Goal: Transaction & Acquisition: Purchase product/service

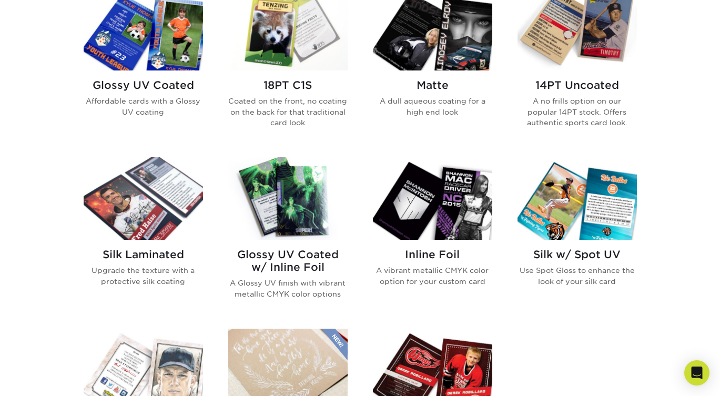
scroll to position [551, 0]
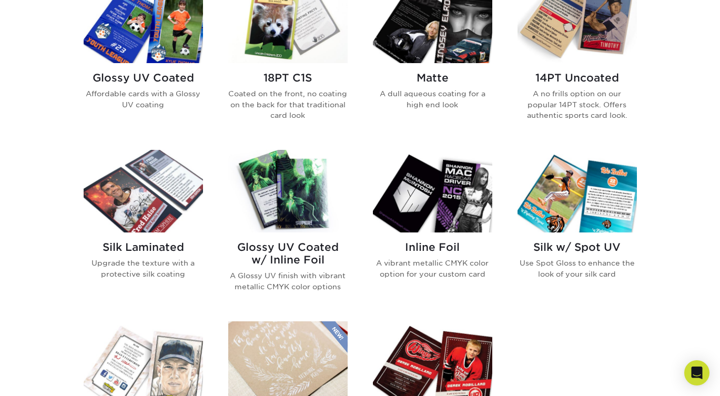
click at [35, 202] on div "Get started below by choosing your paper, finish, and features: Filtered Matche…" at bounding box center [360, 232] width 720 height 785
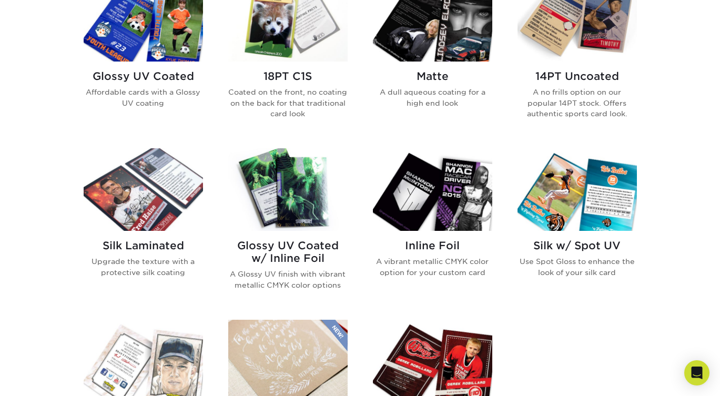
scroll to position [540, 0]
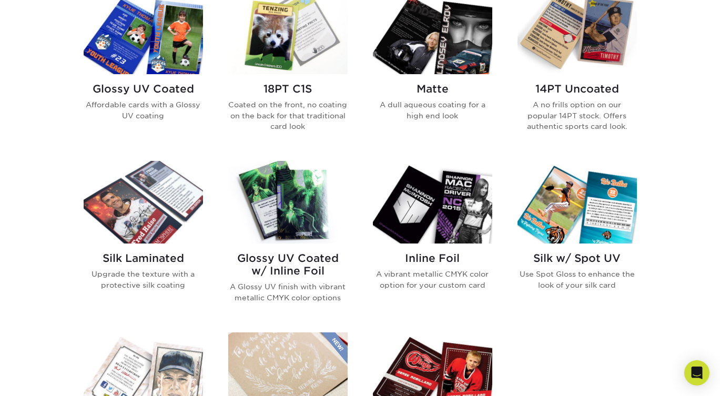
click at [580, 86] on h2 "14PT Uncoated" at bounding box center [577, 89] width 119 height 13
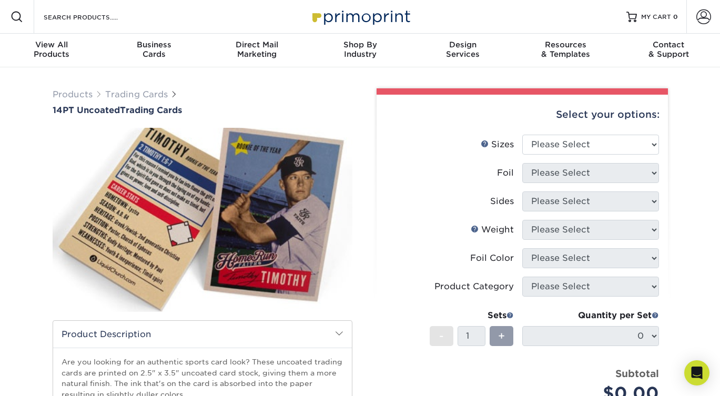
click at [569, 139] on select "Please Select 2.5" x 3.5"" at bounding box center [591, 145] width 137 height 20
select select "2.50x3.50"
click at [523, 135] on select "Please Select 2.5" x 3.5"" at bounding box center [591, 145] width 137 height 20
click at [569, 170] on select "Please Select Yes No" at bounding box center [591, 173] width 137 height 20
select select "0"
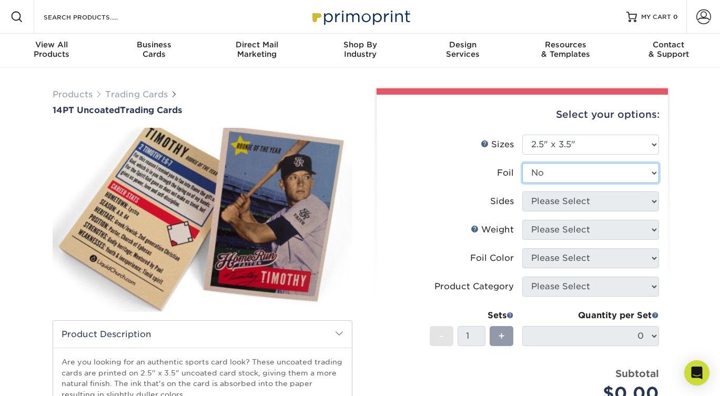
click at [523, 163] on select "Please Select Yes No" at bounding box center [591, 173] width 137 height 20
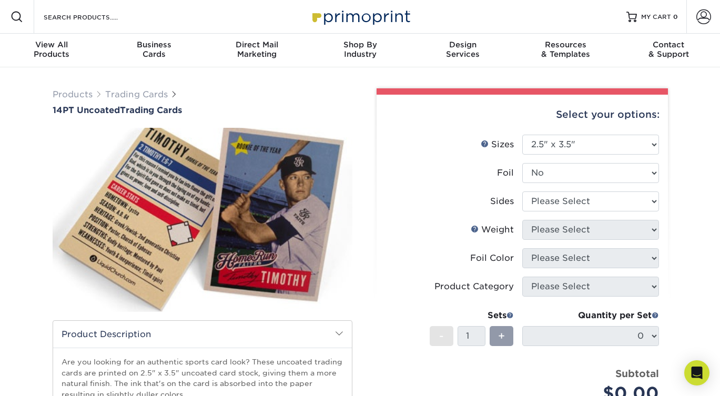
click at [562, 206] on select "Please Select Print Both Sides Print Front Only" at bounding box center [591, 202] width 137 height 20
select select "13abbda7-1d64-4f25-8bb2-c179b224825d"
click at [523, 192] on select "Please Select Print Both Sides Print Front Only" at bounding box center [591, 202] width 137 height 20
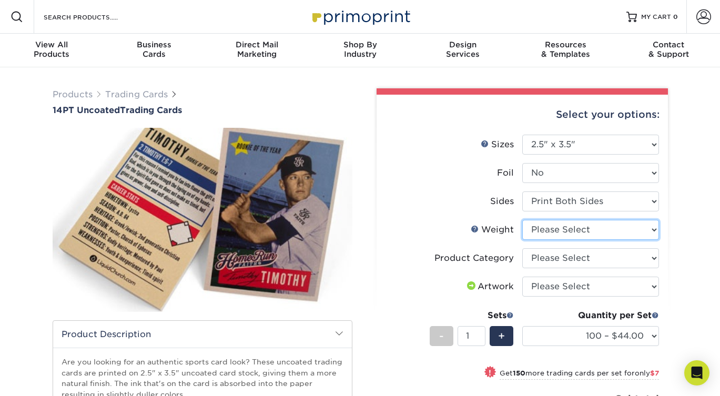
click at [563, 229] on select "Please Select 14PT Uncoated" at bounding box center [591, 230] width 137 height 20
select select "14PT Uncoated"
click at [523, 220] on select "Please Select 14PT Uncoated" at bounding box center [591, 230] width 137 height 20
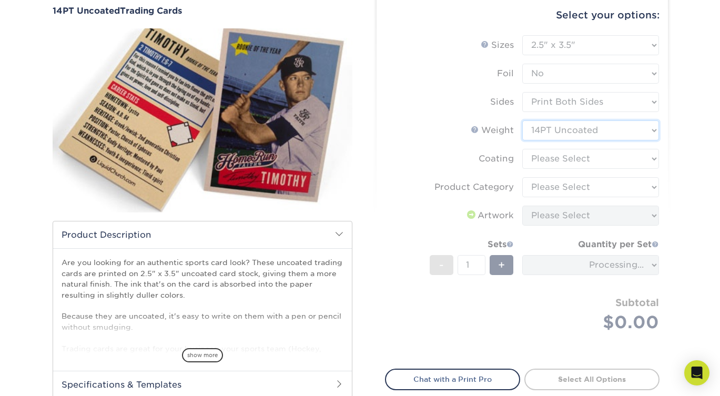
scroll to position [109, 0]
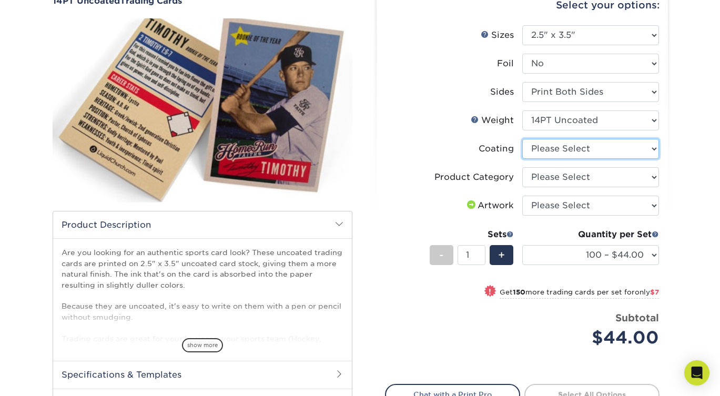
click at [553, 154] on select at bounding box center [591, 149] width 137 height 20
click at [523, 139] on select at bounding box center [591, 149] width 137 height 20
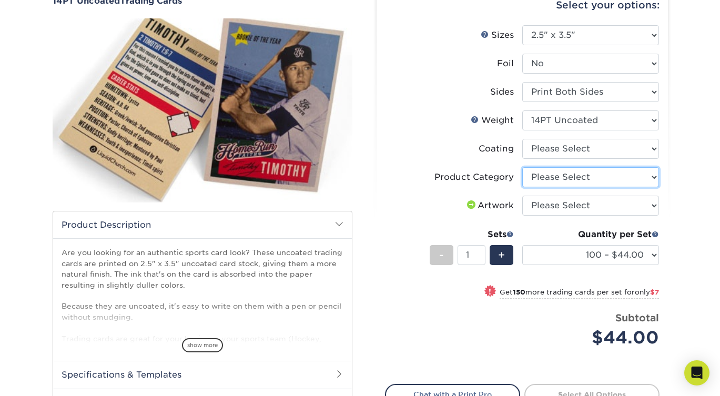
click at [553, 168] on select "Please Select Trading Cards" at bounding box center [591, 177] width 137 height 20
select select "c2f9bce9-36c2-409d-b101-c29d9d031e18"
click at [523, 167] on select "Please Select Trading Cards" at bounding box center [591, 177] width 137 height 20
click at [564, 206] on select "Please Select I will upload files I need a design - $100" at bounding box center [591, 206] width 137 height 20
select select "upload"
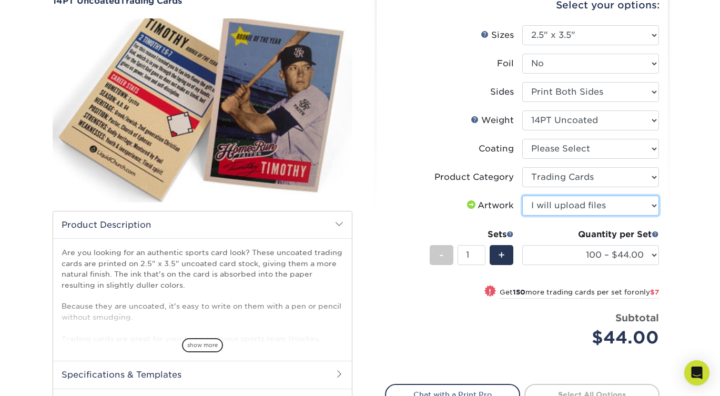
click at [523, 196] on select "Please Select I will upload files I need a design - $100" at bounding box center [591, 206] width 137 height 20
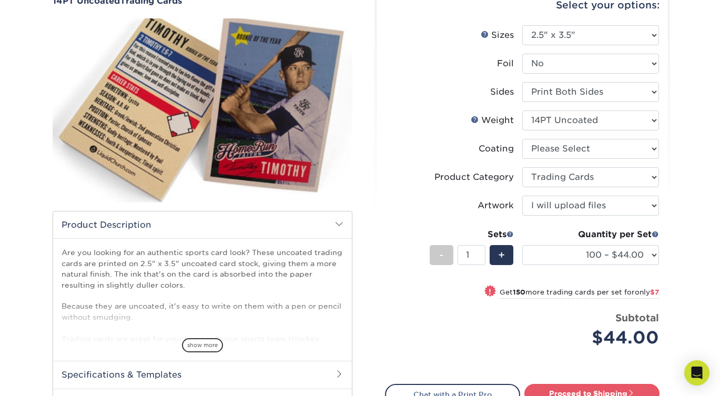
click at [443, 133] on li "Weight Help Weight Please Select 14PT Uncoated" at bounding box center [523, 124] width 274 height 28
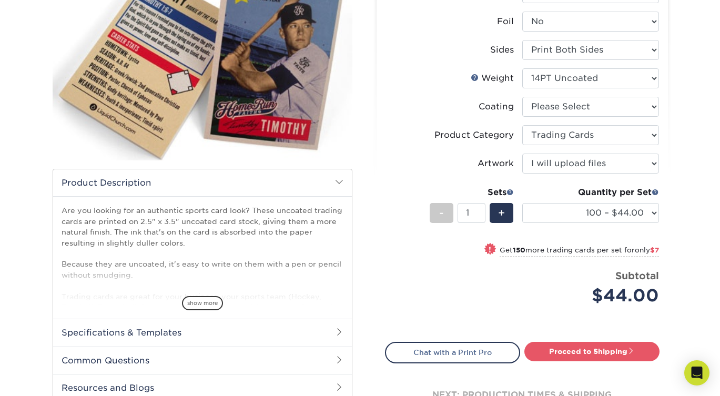
scroll to position [162, 0]
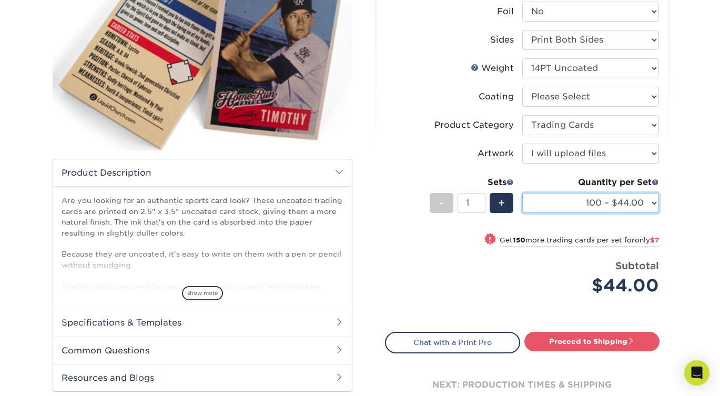
click at [604, 196] on select "100 – $44.00 250 – $51.00 500 – $54.00 1000 – $78.00 2500 – $148.00 5000 – $198…" at bounding box center [591, 203] width 137 height 20
click at [523, 193] on select "100 – $44.00 250 – $51.00 500 – $54.00 1000 – $78.00 2500 – $148.00 5000 – $198…" at bounding box center [591, 203] width 137 height 20
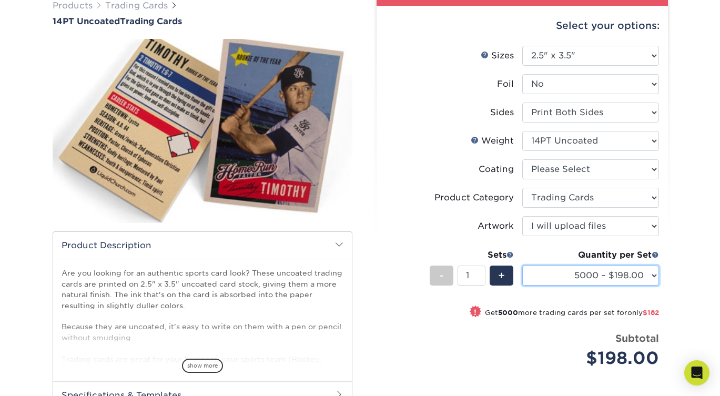
scroll to position [88, 0]
click at [598, 276] on select "100 – $44.00 250 – $51.00 500 – $54.00 1000 – $78.00 2500 – $148.00 5000 – $198…" at bounding box center [591, 276] width 137 height 20
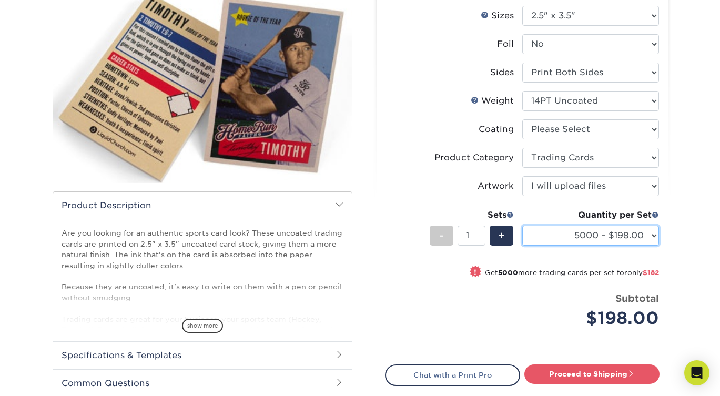
scroll to position [130, 0]
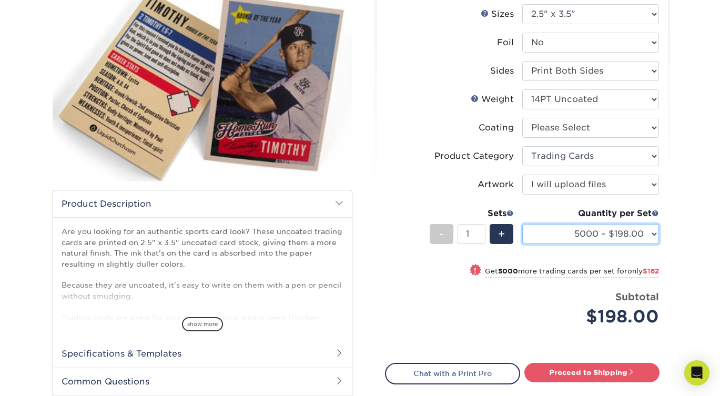
click at [628, 235] on select "100 – $44.00 250 – $51.00 500 – $54.00 1000 – $78.00 2500 – $148.00 5000 – $198…" at bounding box center [591, 234] width 137 height 20
click at [523, 224] on select "100 – $44.00 250 – $51.00 500 – $54.00 1000 – $78.00 2500 – $148.00 5000 – $198…" at bounding box center [591, 234] width 137 height 20
click at [431, 305] on div "Price per set $78.00" at bounding box center [454, 310] width 137 height 40
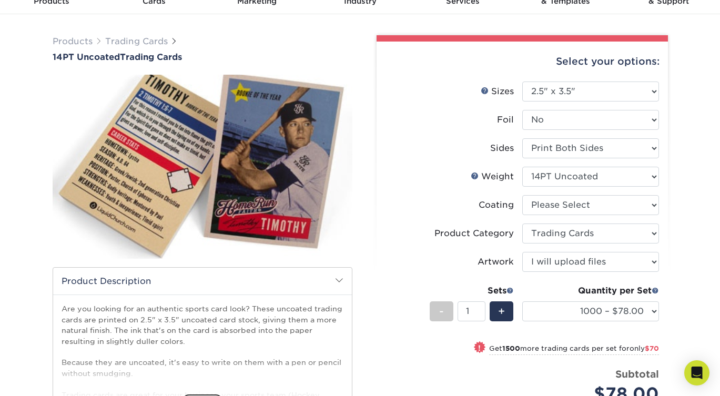
scroll to position [53, 0]
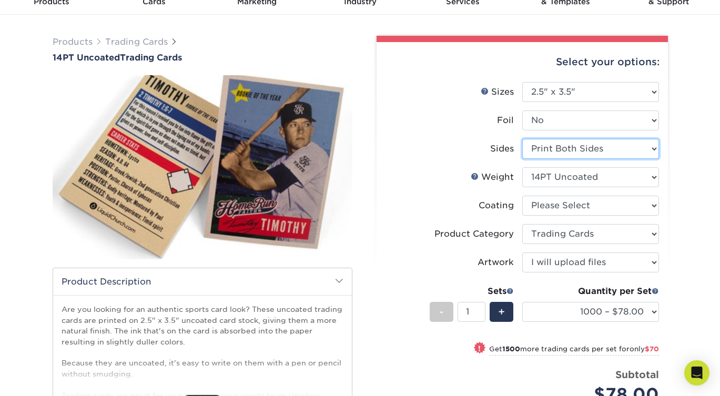
click at [550, 143] on select "Please Select Print Both Sides Print Front Only" at bounding box center [591, 149] width 137 height 20
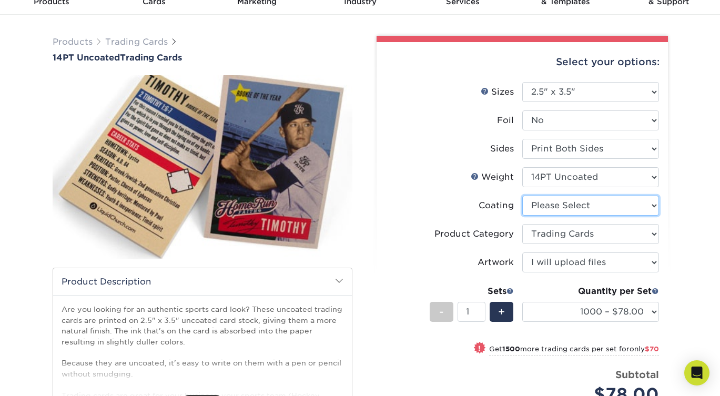
click at [544, 205] on select at bounding box center [591, 206] width 137 height 20
click at [523, 196] on select at bounding box center [591, 206] width 137 height 20
click at [429, 200] on label "Coating" at bounding box center [454, 206] width 137 height 20
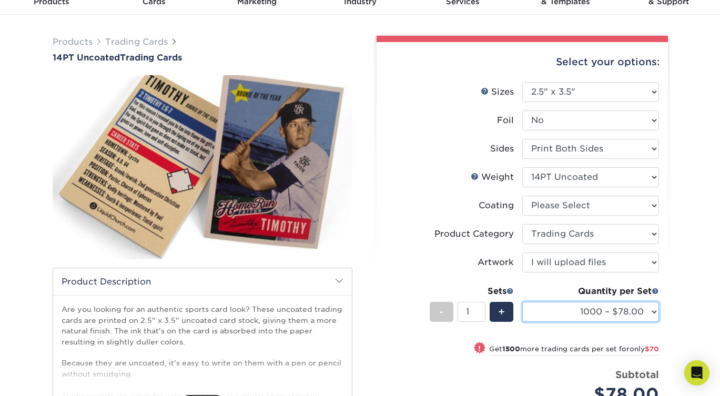
click at [557, 310] on select "100 – $44.00 250 – $51.00 500 – $54.00 1000 – $78.00 2500 – $148.00 5000 – $198…" at bounding box center [591, 312] width 137 height 20
select select "500 – $54.00"
click at [523, 302] on select "100 – $44.00 250 – $51.00 500 – $54.00 1000 – $78.00 2500 – $148.00 5000 – $198…" at bounding box center [591, 312] width 137 height 20
click at [565, 310] on select "100 – $44.00 250 – $51.00 500 – $54.00 1000 – $78.00 2500 – $148.00 5000 – $198…" at bounding box center [591, 312] width 137 height 20
click at [523, 302] on select "100 – $44.00 250 – $51.00 500 – $54.00 1000 – $78.00 2500 – $148.00 5000 – $198…" at bounding box center [591, 312] width 137 height 20
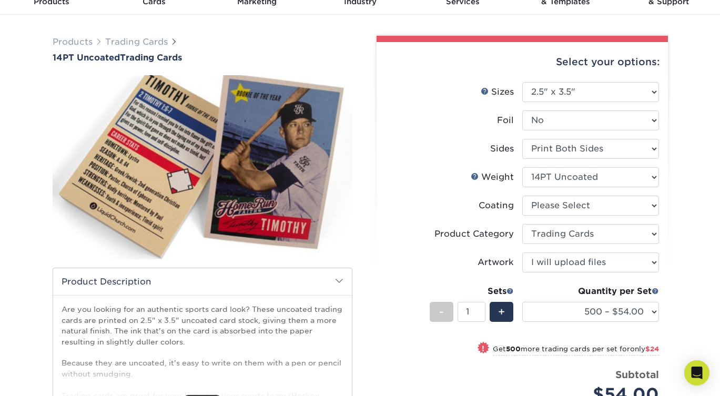
click at [407, 213] on label "Coating" at bounding box center [454, 206] width 137 height 20
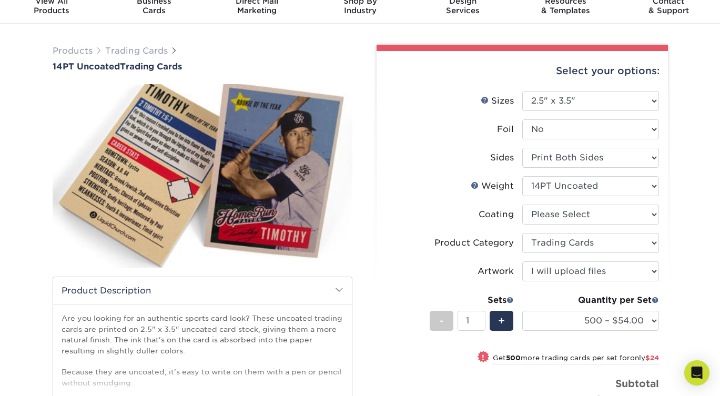
scroll to position [42, 0]
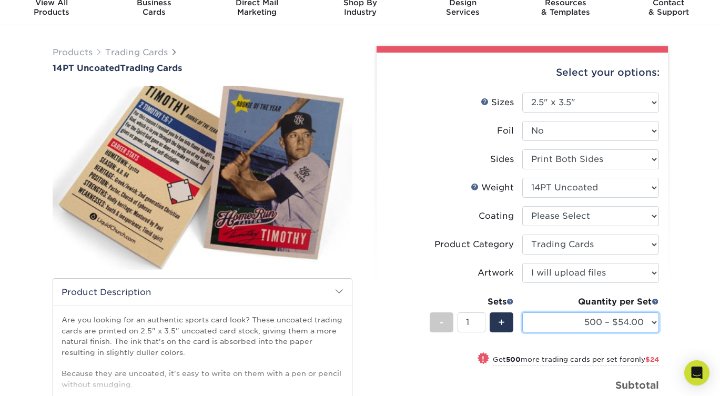
click at [590, 326] on select "100 – $44.00 250 – $51.00 500 – $54.00 1000 – $78.00 2500 – $148.00 5000 – $198…" at bounding box center [591, 323] width 137 height 20
click at [523, 313] on select "100 – $44.00 250 – $51.00 500 – $54.00 1000 – $78.00 2500 – $148.00 5000 – $198…" at bounding box center [591, 323] width 137 height 20
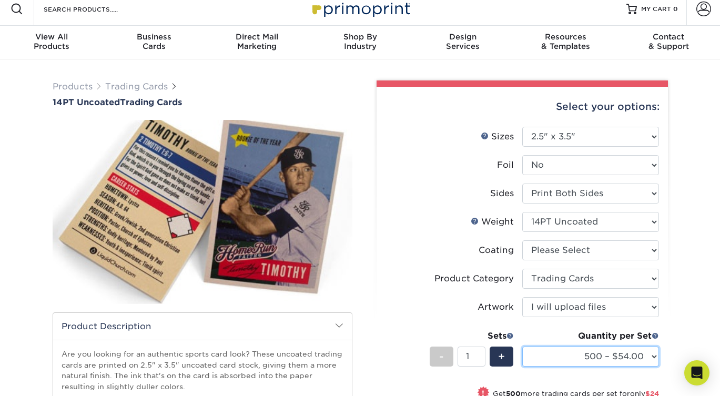
scroll to position [0, 0]
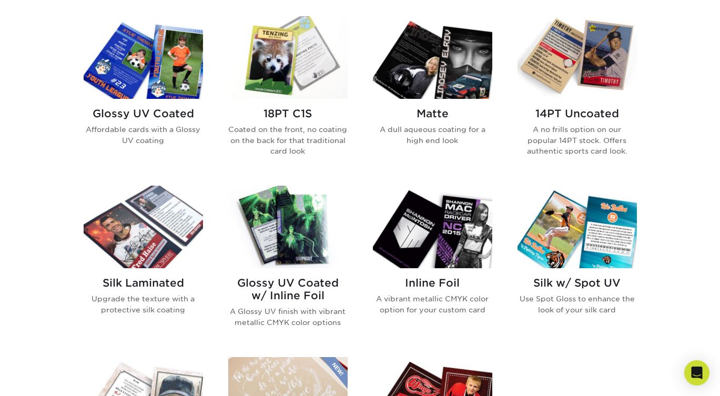
scroll to position [519, 0]
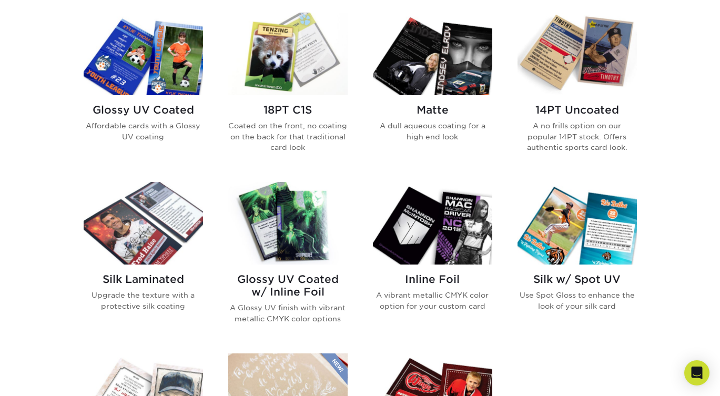
click at [275, 229] on img at bounding box center [287, 223] width 119 height 83
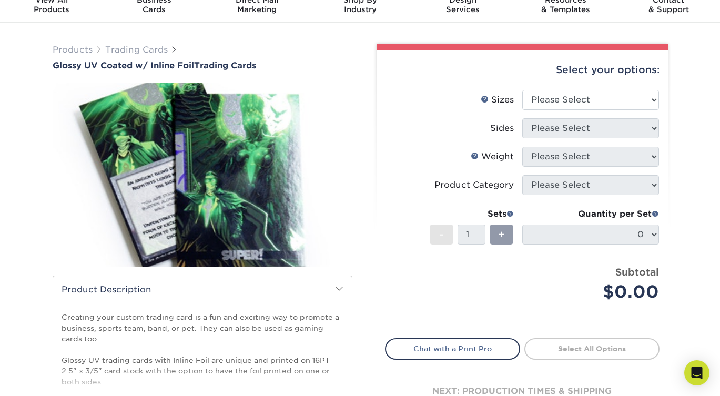
scroll to position [65, 0]
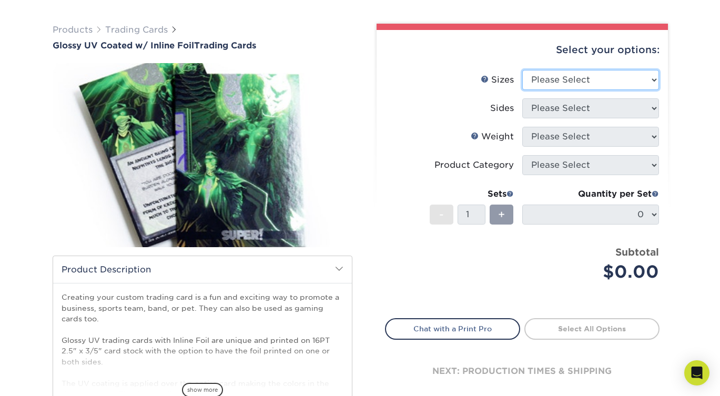
click at [579, 76] on select "Please Select 2.5" x 3.5"" at bounding box center [591, 80] width 137 height 20
select select "2.50x3.50"
click at [523, 70] on select "Please Select 2.5" x 3.5"" at bounding box center [591, 80] width 137 height 20
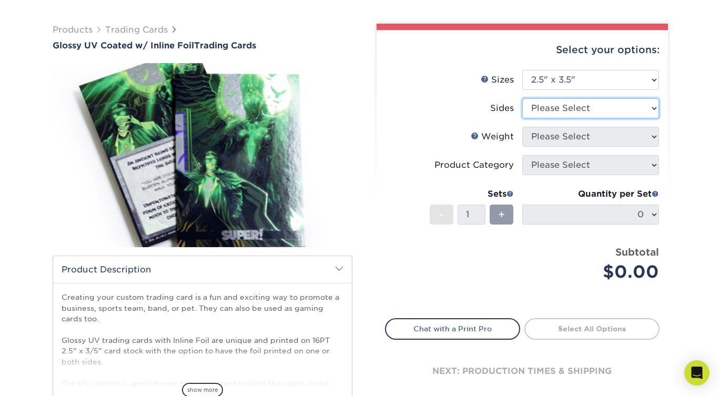
click at [572, 102] on select "Please Select Print Both Sides - Foil Back Only Print Both Sides - Foil Both Si…" at bounding box center [591, 108] width 137 height 20
select select "e9e9dfb3-fba1-4d60-972c-fd9ca5904d33"
click at [523, 98] on select "Please Select Print Both Sides - Foil Back Only Print Both Sides - Foil Both Si…" at bounding box center [591, 108] width 137 height 20
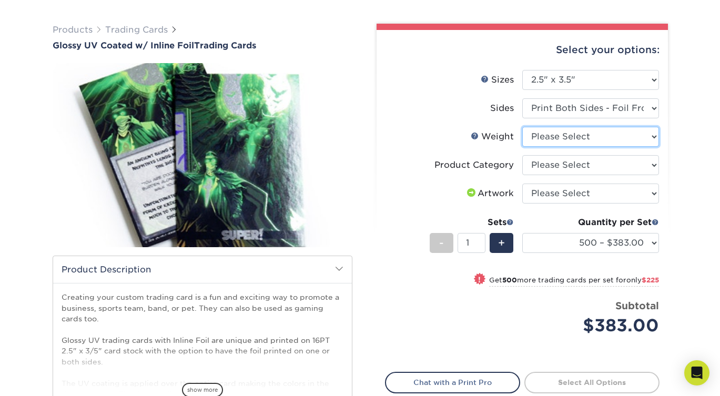
click at [571, 142] on select "Please Select 16PT" at bounding box center [591, 137] width 137 height 20
select select "16PT"
click at [523, 127] on select "Please Select 16PT" at bounding box center [591, 137] width 137 height 20
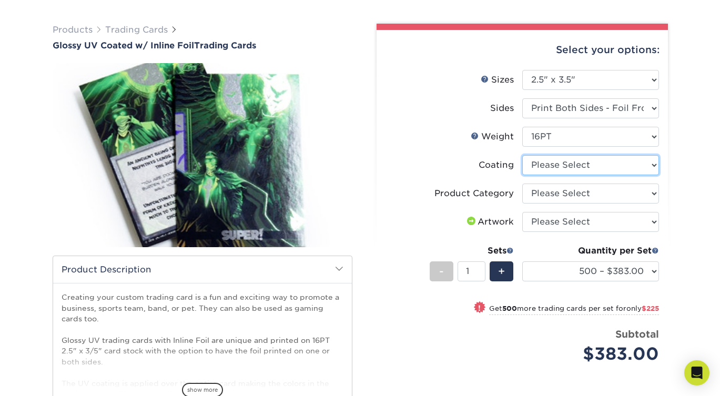
click at [569, 164] on select at bounding box center [591, 165] width 137 height 20
select select "ae367451-b2b8-45df-a344-0f05b6a12993"
click at [523, 155] on select at bounding box center [591, 165] width 137 height 20
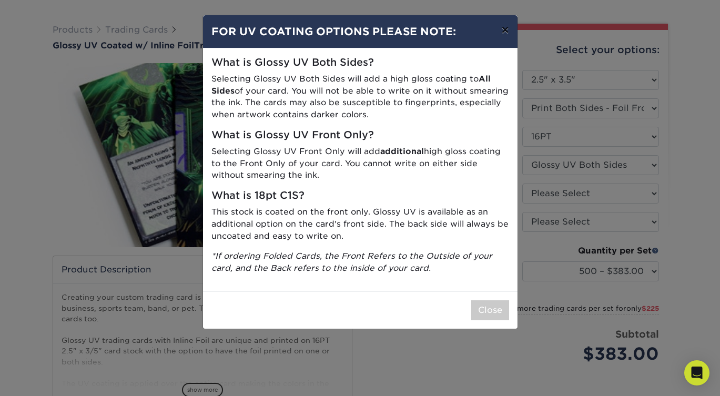
click at [506, 33] on button "×" at bounding box center [505, 29] width 24 height 29
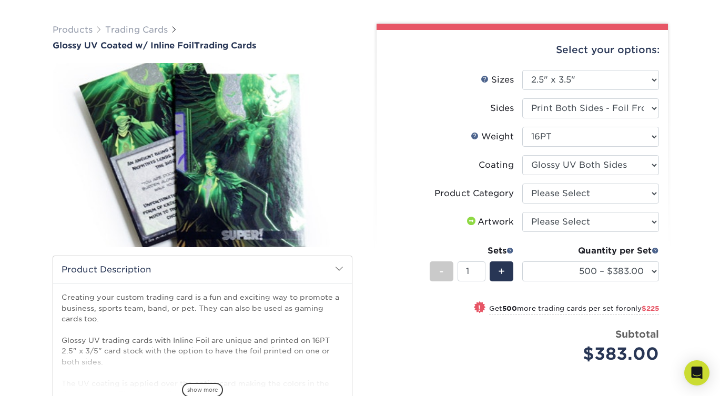
click at [556, 190] on select "Please Select Trading Cards" at bounding box center [591, 194] width 137 height 20
select select "c2f9bce9-36c2-409d-b101-c29d9d031e18"
click at [523, 184] on select "Please Select Trading Cards" at bounding box center [591, 194] width 137 height 20
click at [550, 167] on select at bounding box center [591, 165] width 137 height 20
click at [552, 218] on select "Please Select I will upload files I need a design - $100" at bounding box center [591, 222] width 137 height 20
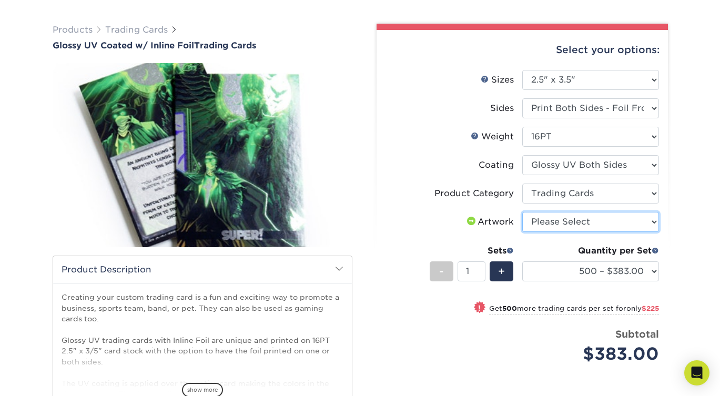
select select "upload"
click at [523, 212] on select "Please Select I will upload files I need a design - $100" at bounding box center [591, 222] width 137 height 20
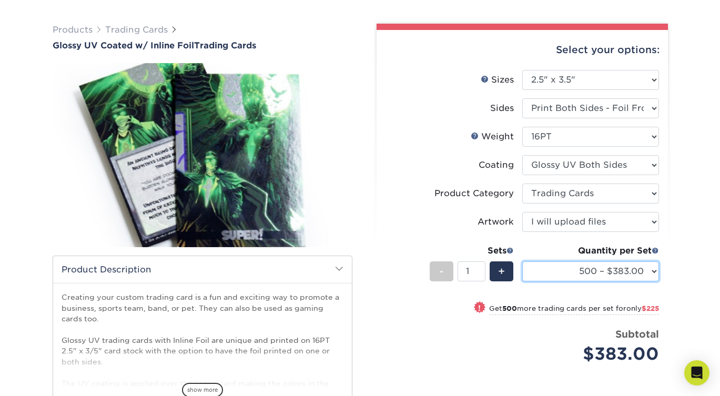
click at [564, 272] on select "500 – $383.00 1000 – $608.00 2500 – $883.00 5000 – $1252.00" at bounding box center [591, 272] width 137 height 20
click at [523, 262] on select "500 – $383.00 1000 – $608.00 2500 – $883.00 5000 – $1252.00" at bounding box center [591, 272] width 137 height 20
click at [418, 184] on label "Product Category" at bounding box center [454, 194] width 137 height 20
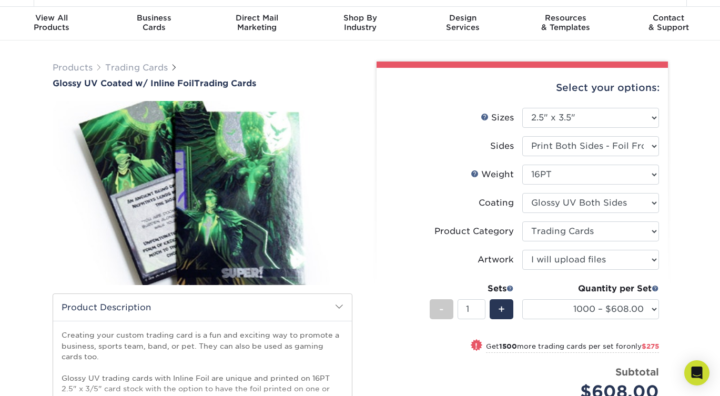
scroll to position [38, 0]
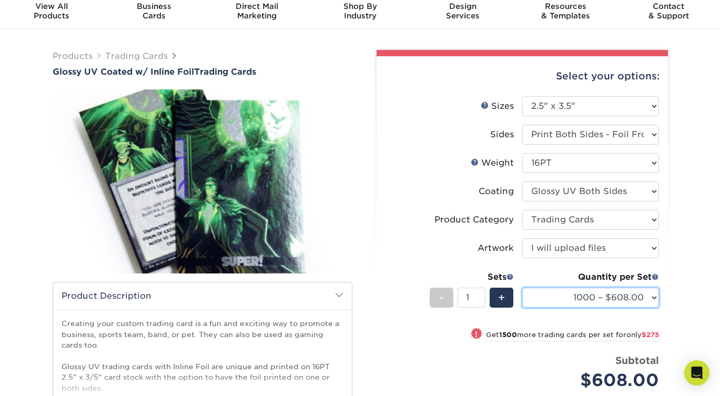
click at [594, 294] on select "500 – $383.00 1000 – $608.00 2500 – $883.00 5000 – $1252.00" at bounding box center [591, 298] width 137 height 20
select select "500 – $383.00"
click at [523, 288] on select "500 – $383.00 1000 – $608.00 2500 – $883.00 5000 – $1252.00" at bounding box center [591, 298] width 137 height 20
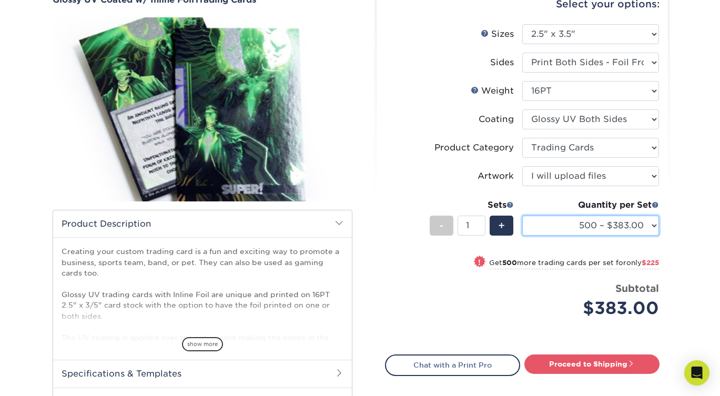
scroll to position [112, 0]
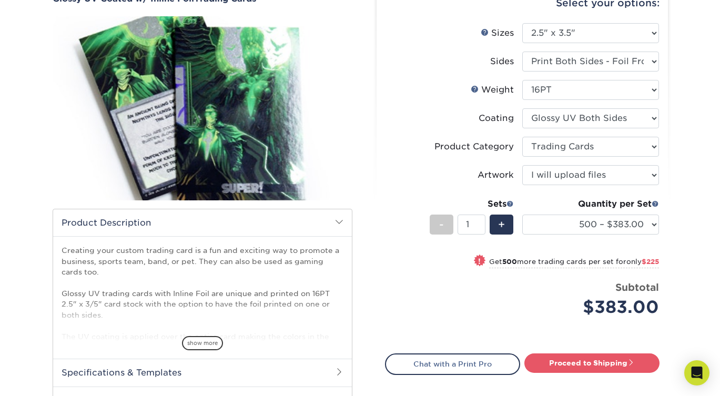
click at [386, 236] on li "Sets - 1 + Quantity per Set 500 – $383.00 1000 – $608.00 2500 – $883.00 5000 – …" at bounding box center [523, 225] width 274 height 62
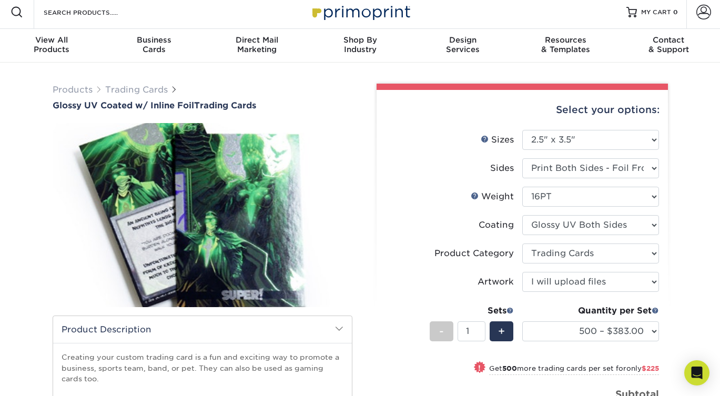
scroll to position [0, 0]
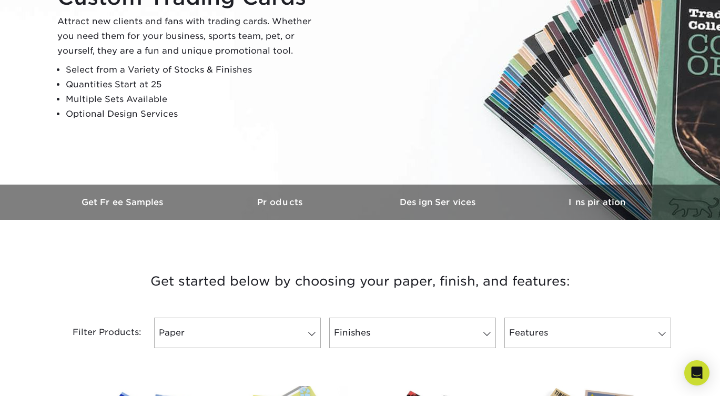
scroll to position [244, 0]
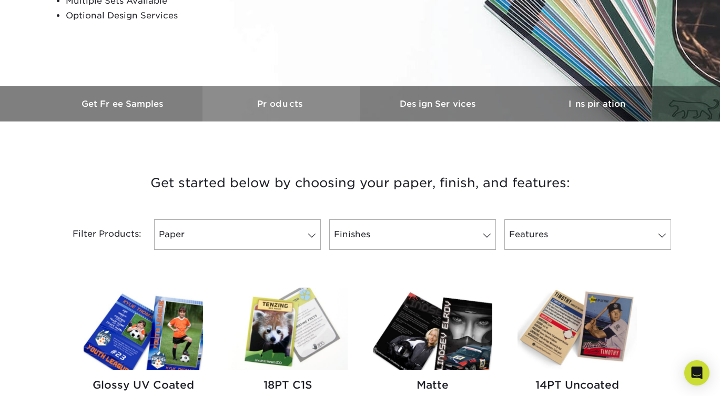
click at [286, 99] on h3 "Products" at bounding box center [282, 104] width 158 height 10
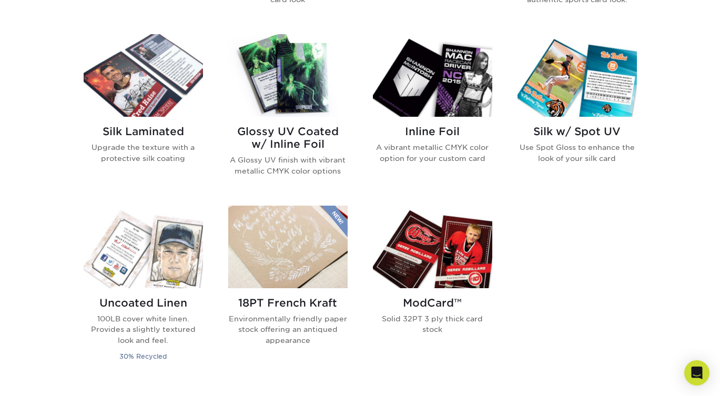
scroll to position [676, 0]
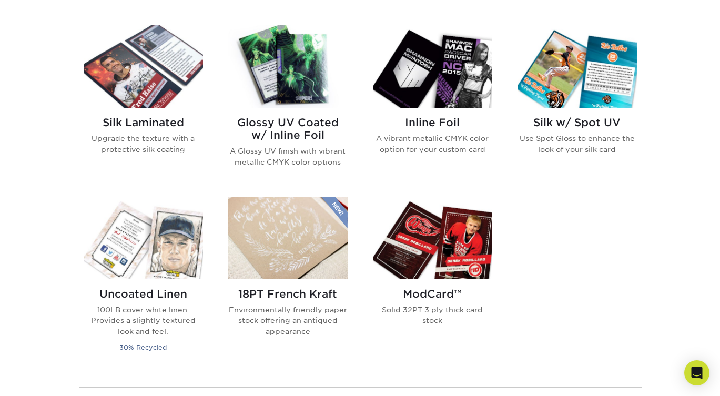
click at [430, 244] on img at bounding box center [432, 238] width 119 height 83
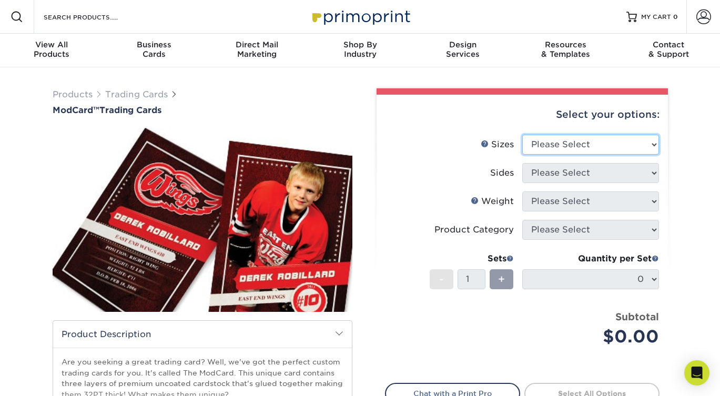
click at [551, 143] on select "Please Select 2.5" x 3.5"" at bounding box center [591, 145] width 137 height 20
select select "2.50x3.50"
click at [523, 135] on select "Please Select 2.5" x 3.5"" at bounding box center [591, 145] width 137 height 20
